Goal: Transaction & Acquisition: Purchase product/service

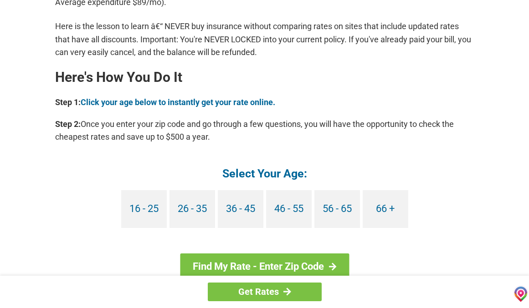
scroll to position [774, 0]
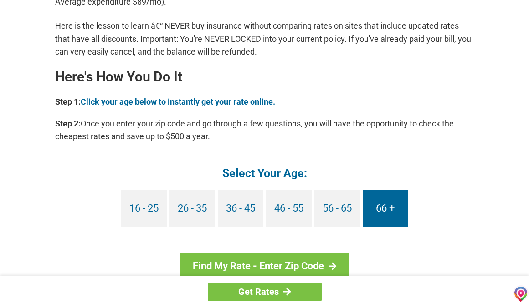
click at [388, 209] on link "66 +" at bounding box center [385, 209] width 46 height 38
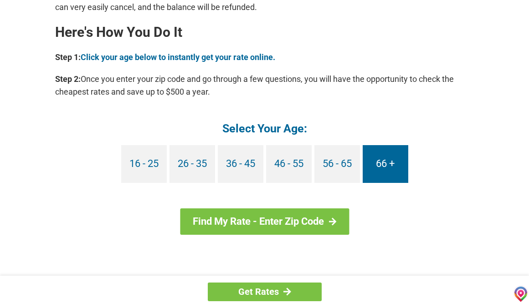
scroll to position [819, 0]
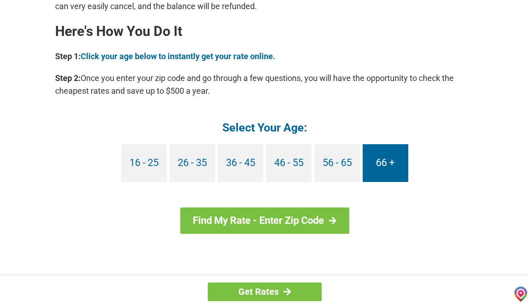
click at [386, 163] on link "66 +" at bounding box center [385, 163] width 46 height 38
